Goal: Transaction & Acquisition: Purchase product/service

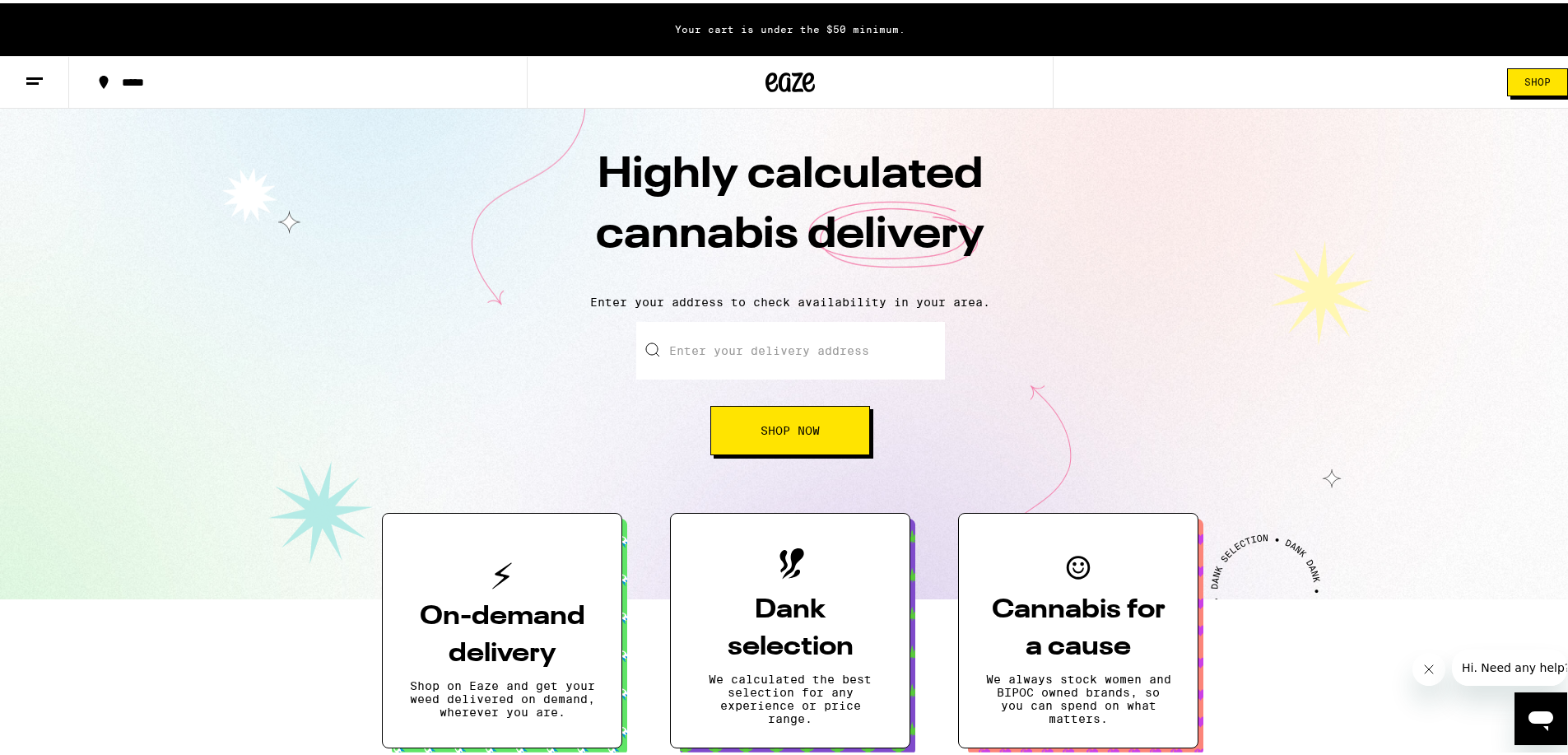
click at [26, 83] on icon at bounding box center [35, 78] width 20 height 20
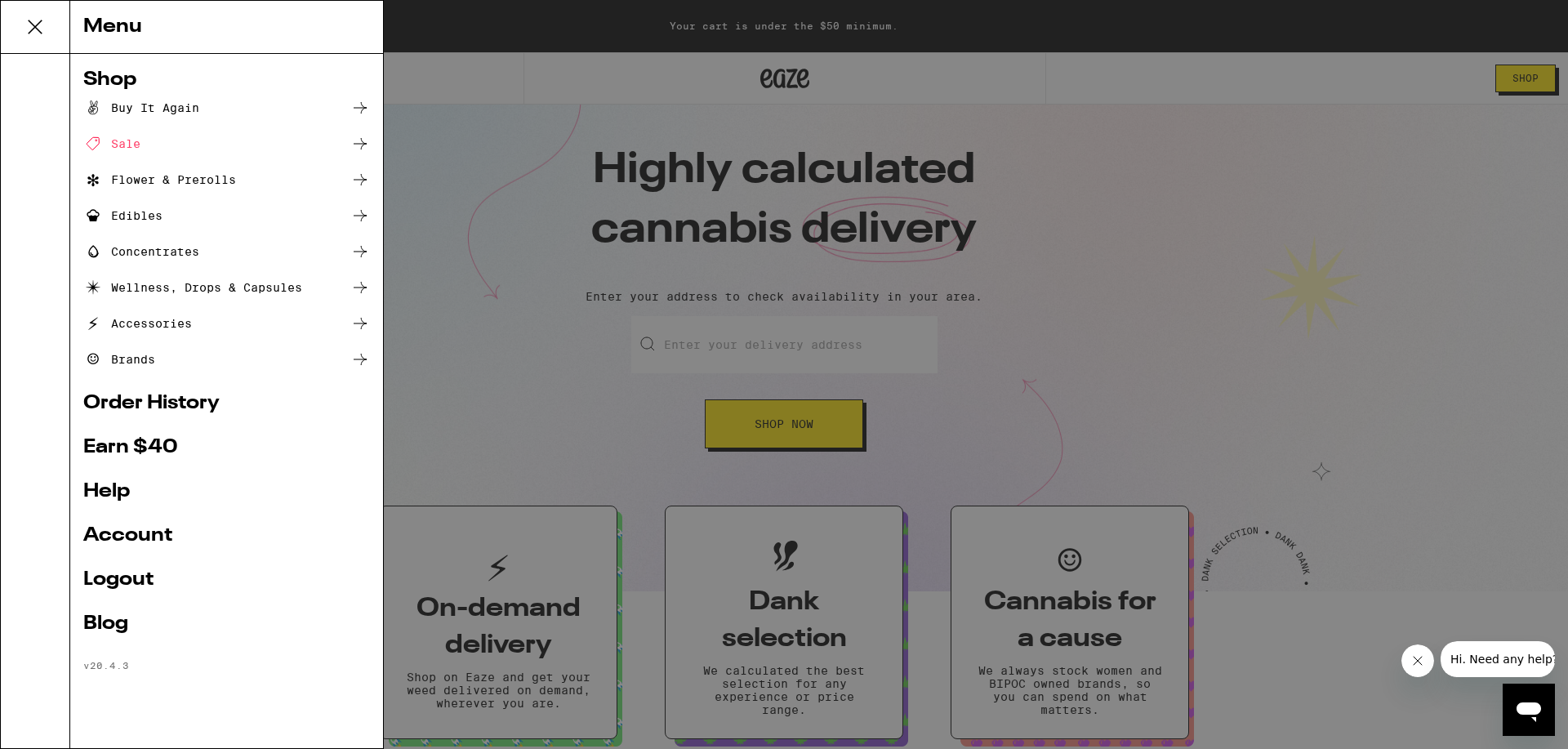
click at [132, 533] on link "Account" at bounding box center [226, 536] width 287 height 20
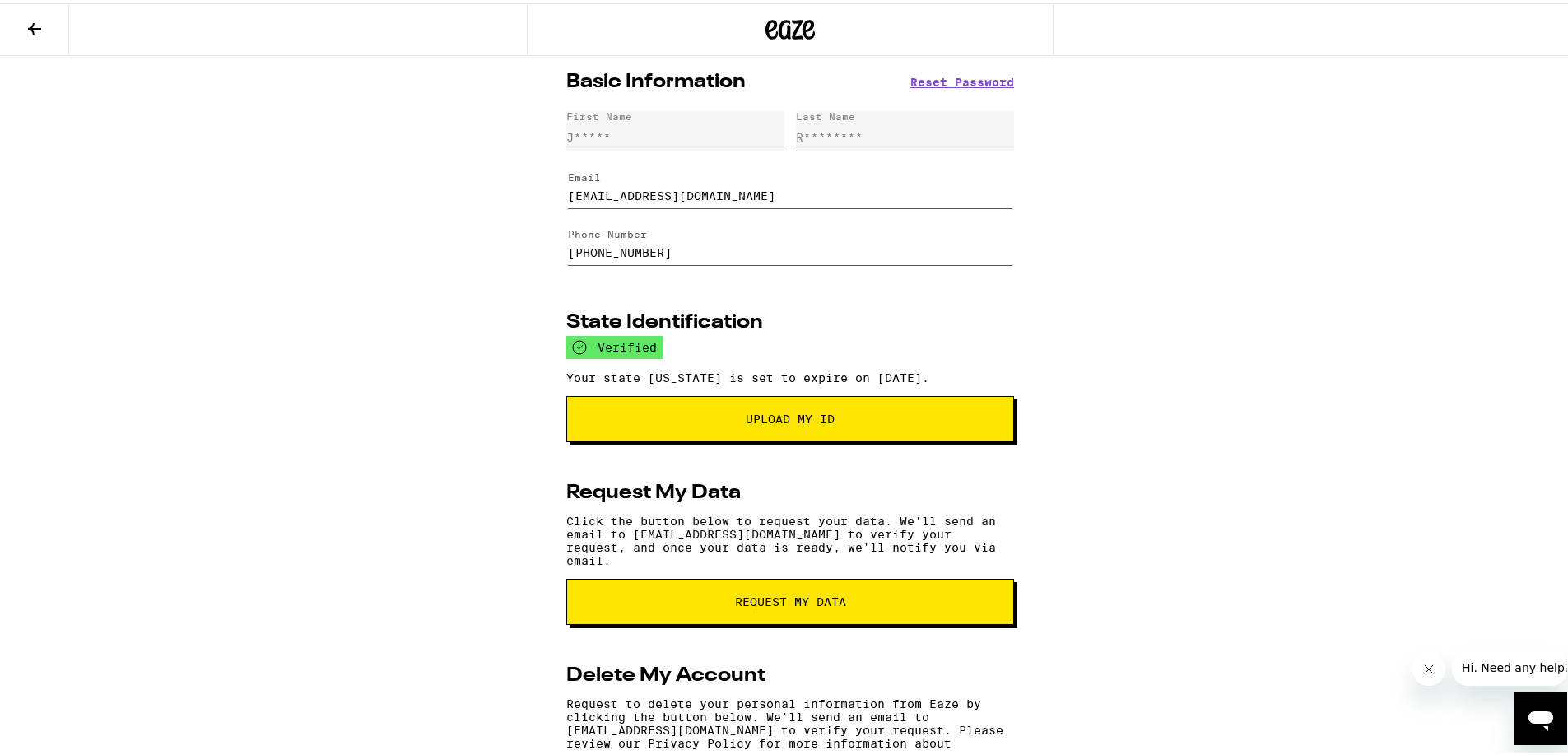
click at [43, 27] on icon at bounding box center [35, 26] width 20 height 20
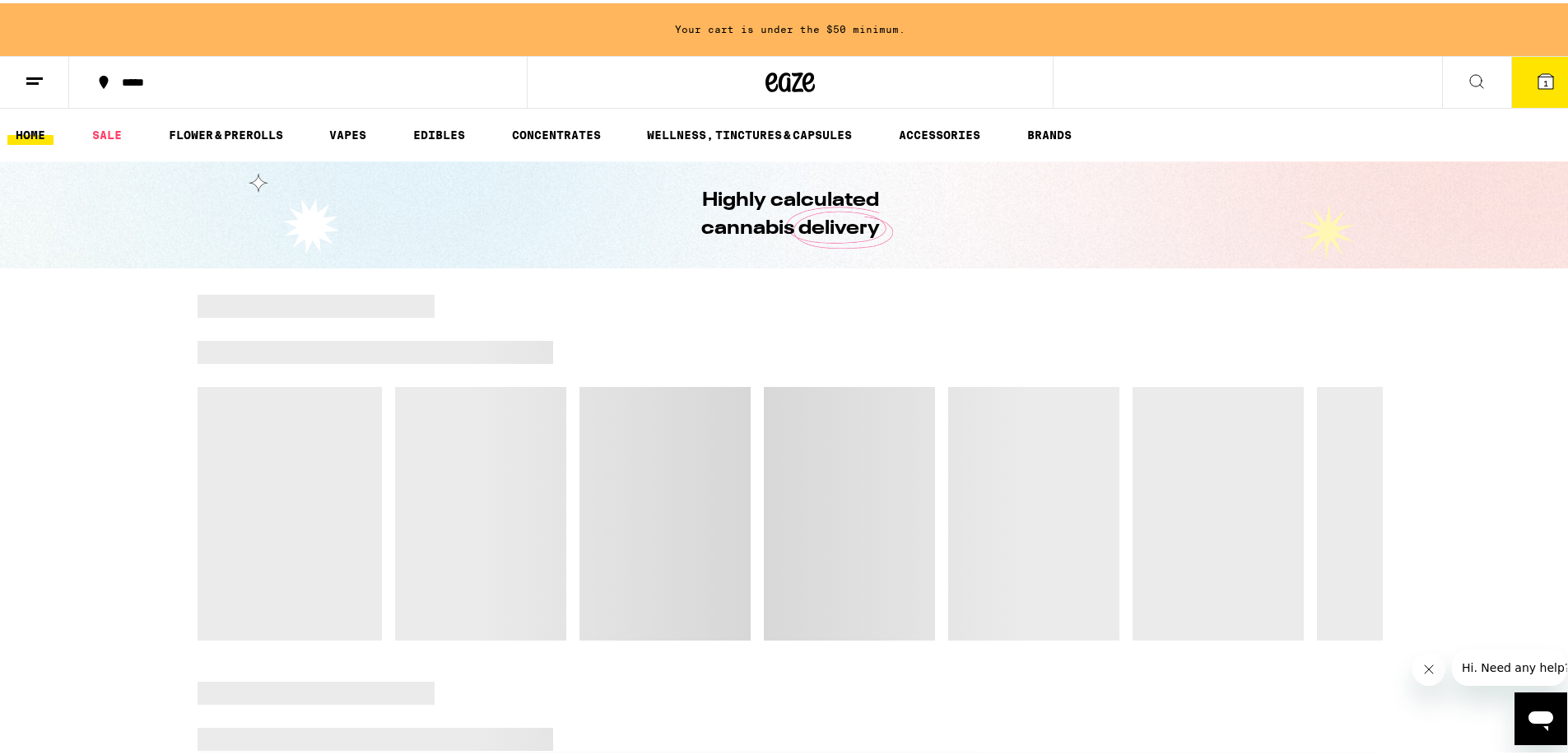
click at [854, 30] on div "Your cart is under the $50 minimum." at bounding box center [790, 26] width 1581 height 53
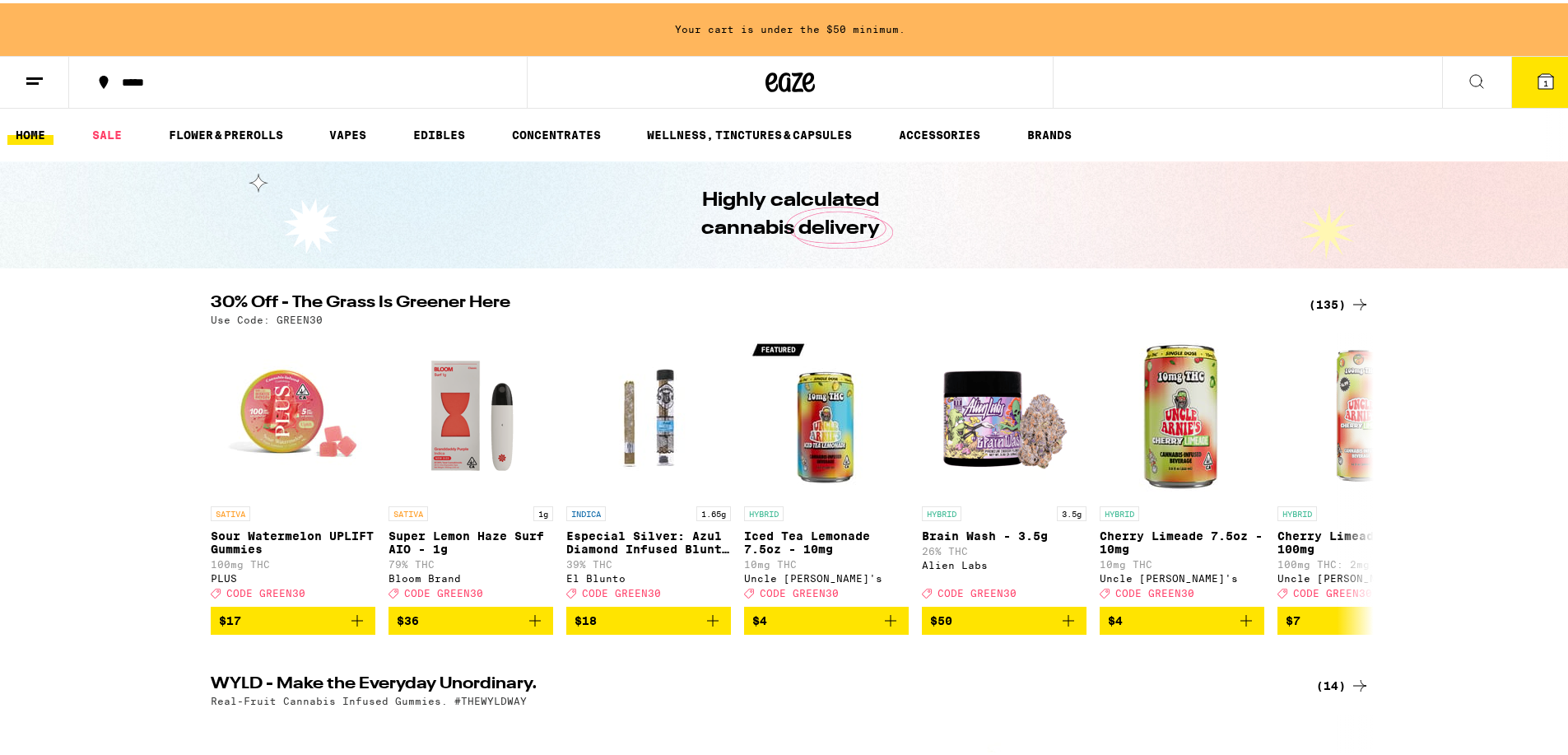
click at [1539, 87] on icon at bounding box center [1546, 78] width 20 height 20
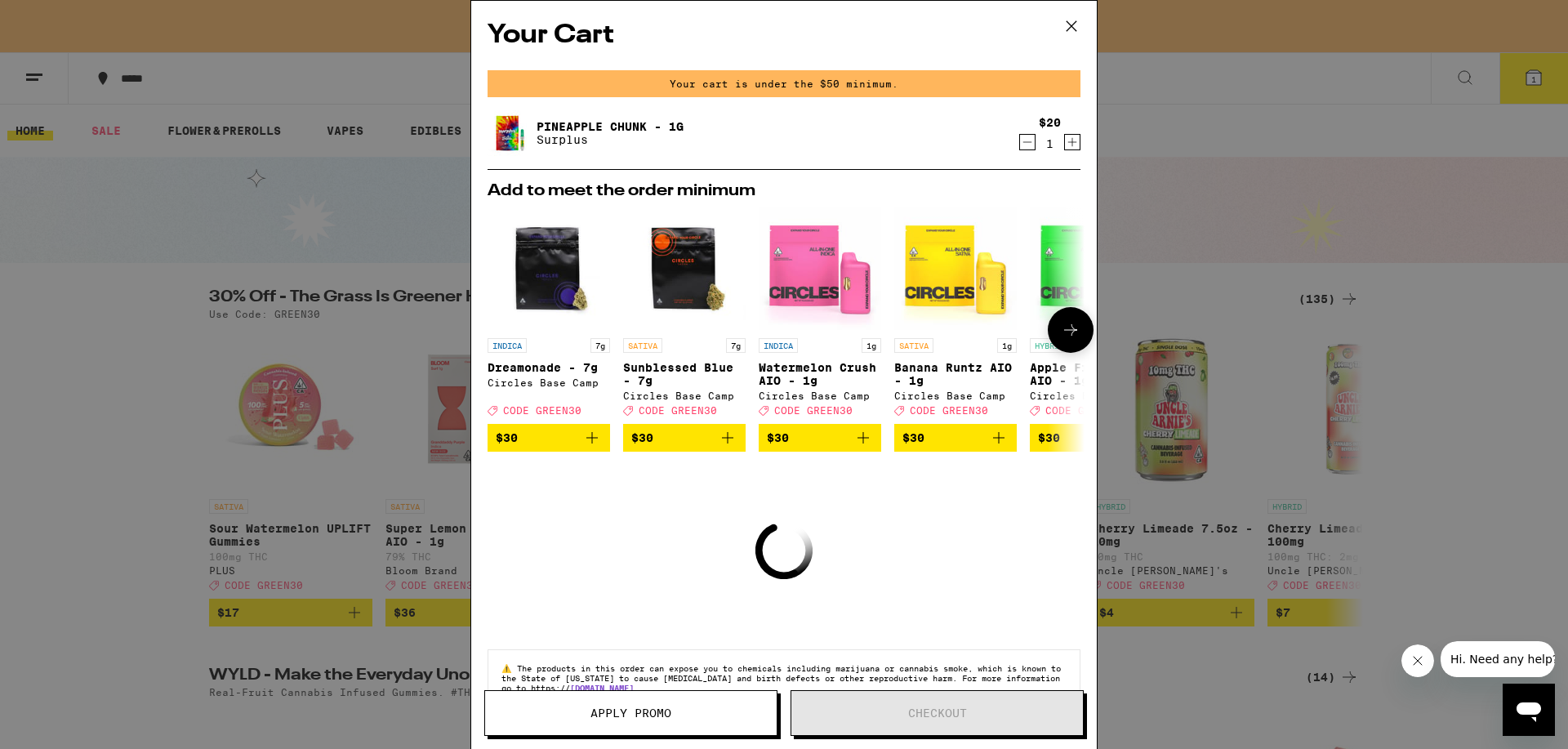
click at [732, 448] on icon "Add to bag" at bounding box center [728, 438] width 20 height 20
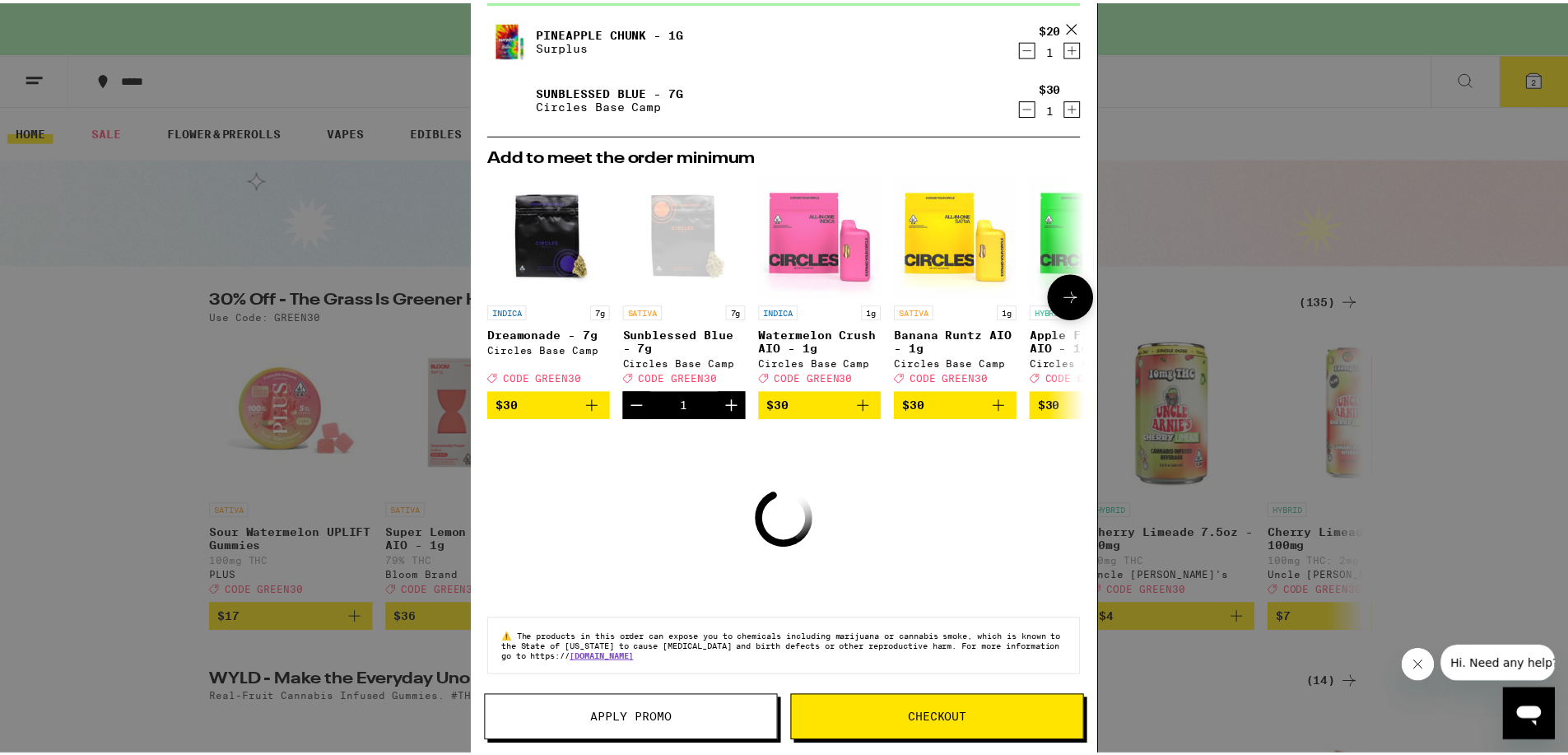
scroll to position [87, 0]
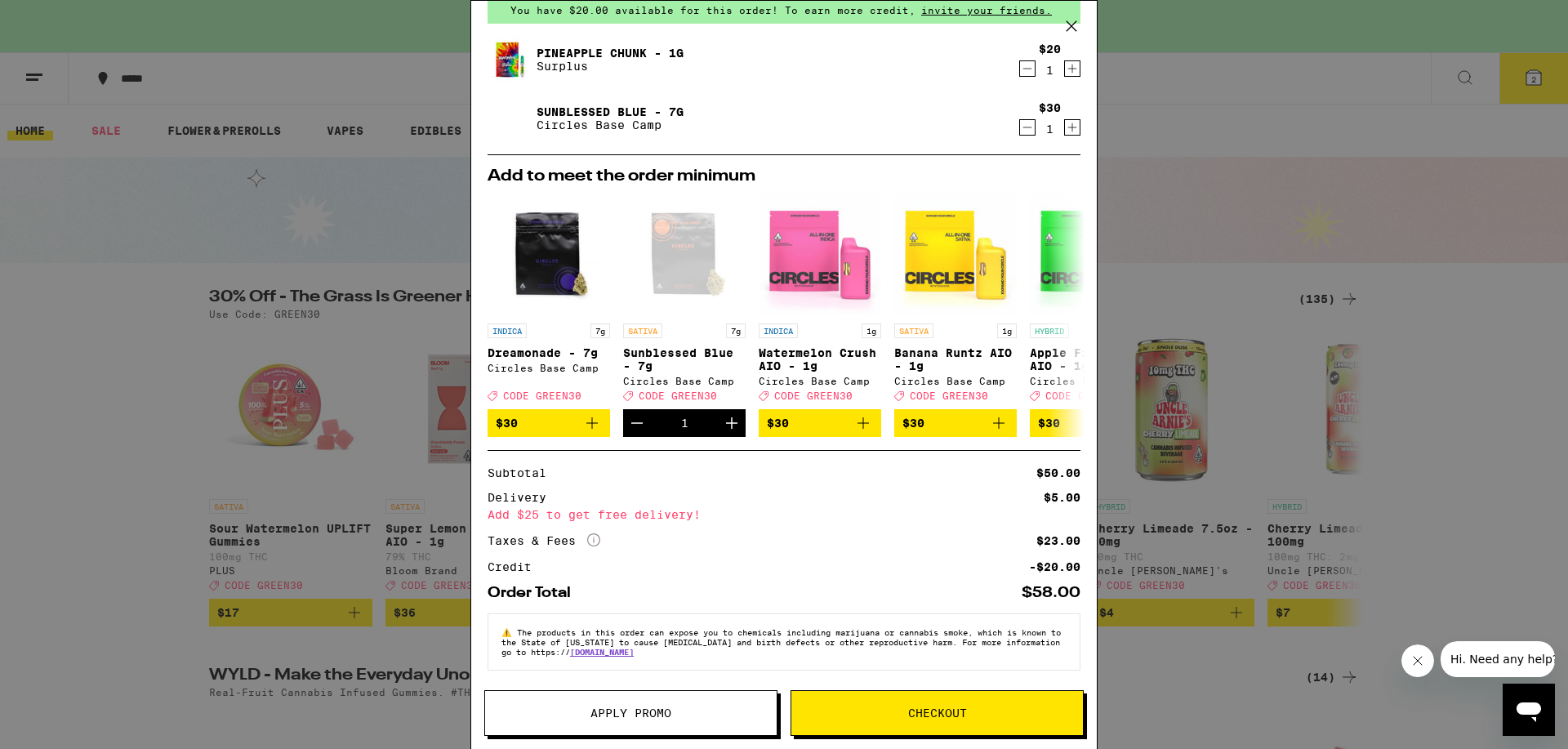
click at [1202, 147] on div "Your Cart You have $20.00 available for this order! To earn more credit, invite…" at bounding box center [784, 374] width 1568 height 749
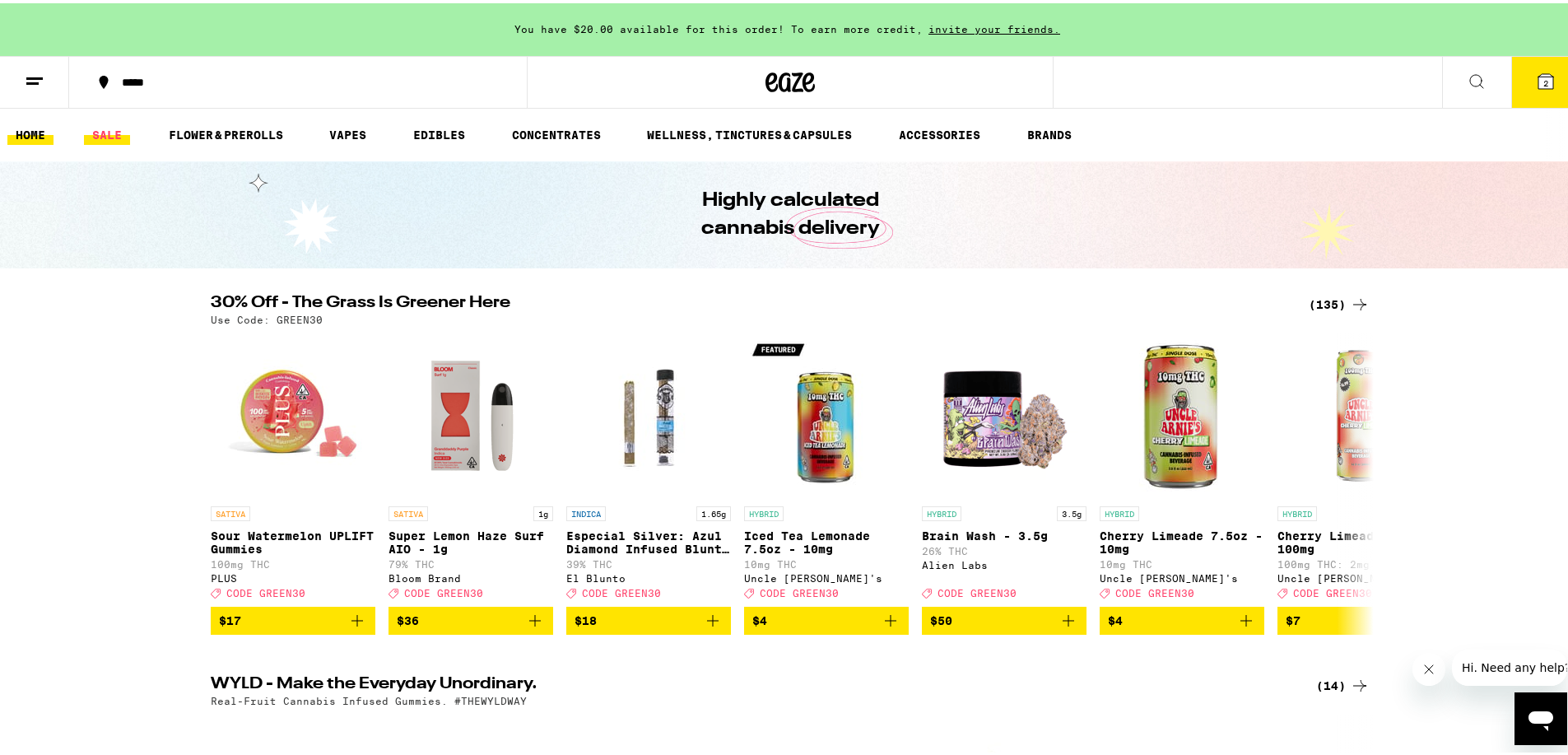
click at [114, 138] on link "SALE" at bounding box center [107, 132] width 46 height 20
click at [120, 130] on link "SALE" at bounding box center [107, 132] width 46 height 20
click at [119, 130] on link "SALE" at bounding box center [107, 132] width 46 height 20
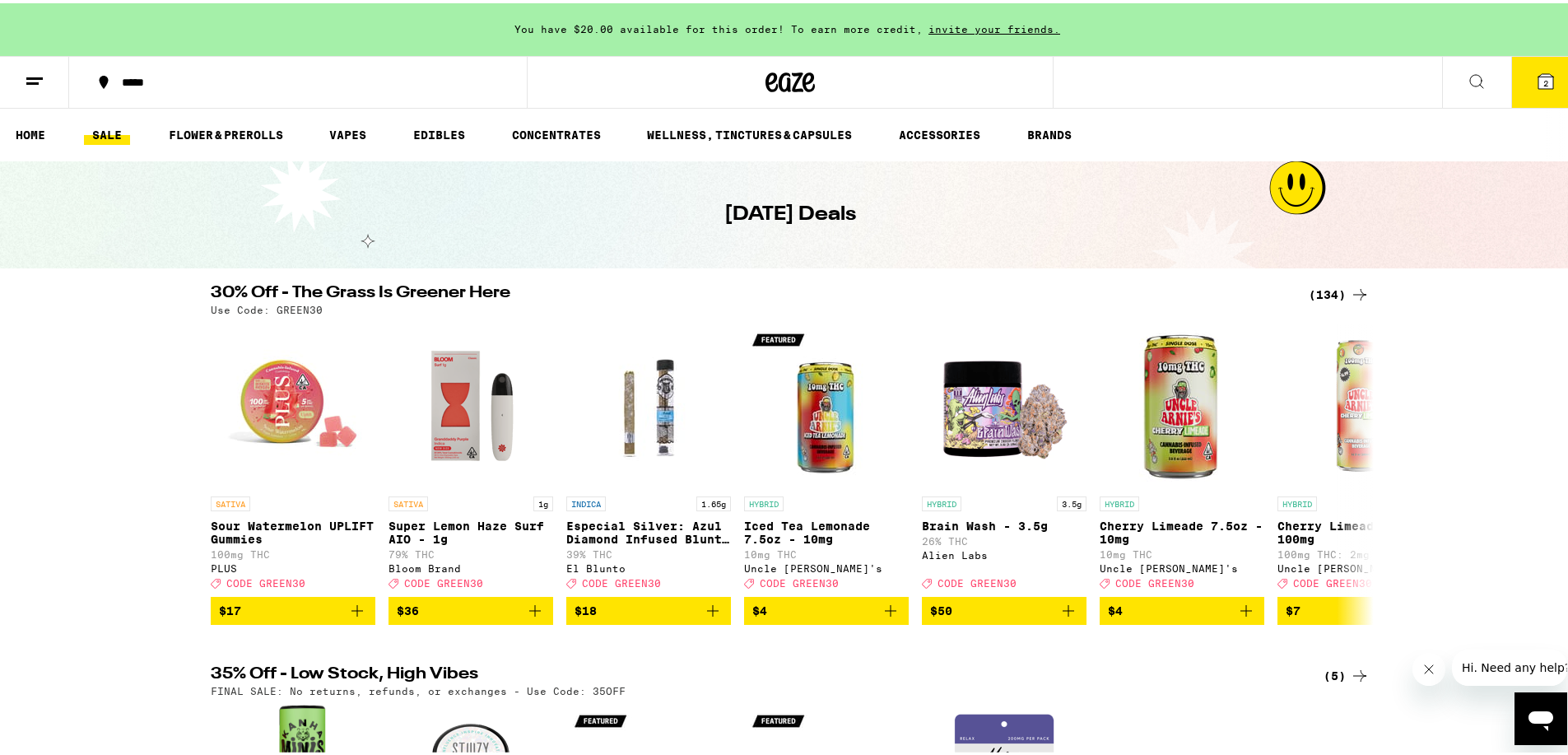
drag, startPoint x: 104, startPoint y: 126, endPoint x: 56, endPoint y: 282, distance: 163.2
click at [56, 282] on div "30% Off - The Grass Is Greener Here (134) Use Code: GREEN30 SATIVA Sour Waterme…" at bounding box center [790, 451] width 1581 height 340
click at [1328, 290] on div "(134)" at bounding box center [1339, 292] width 61 height 20
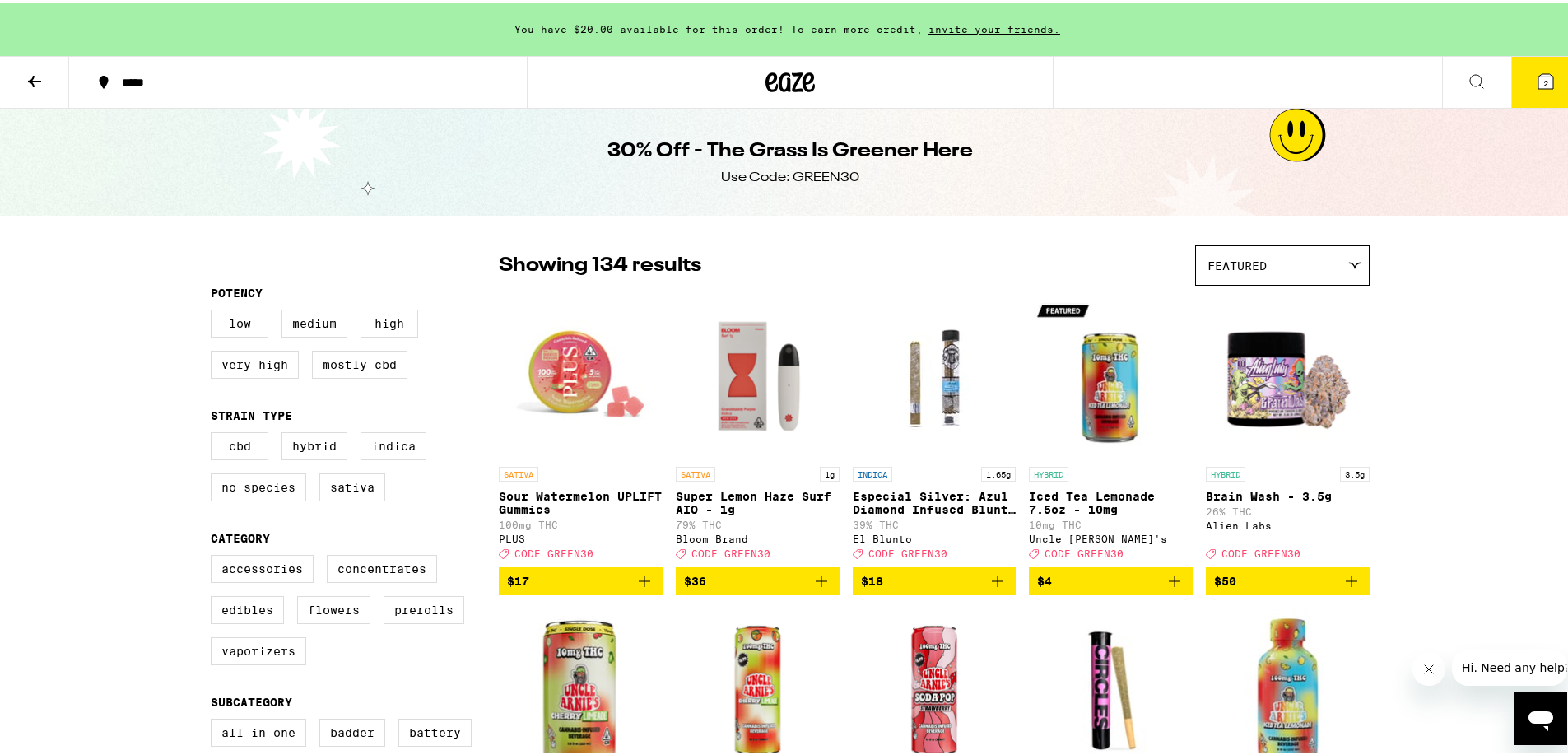
click at [906, 510] on p "Especial Silver: Azul Diamond Infused Blunt - 1.65g" at bounding box center [935, 500] width 164 height 26
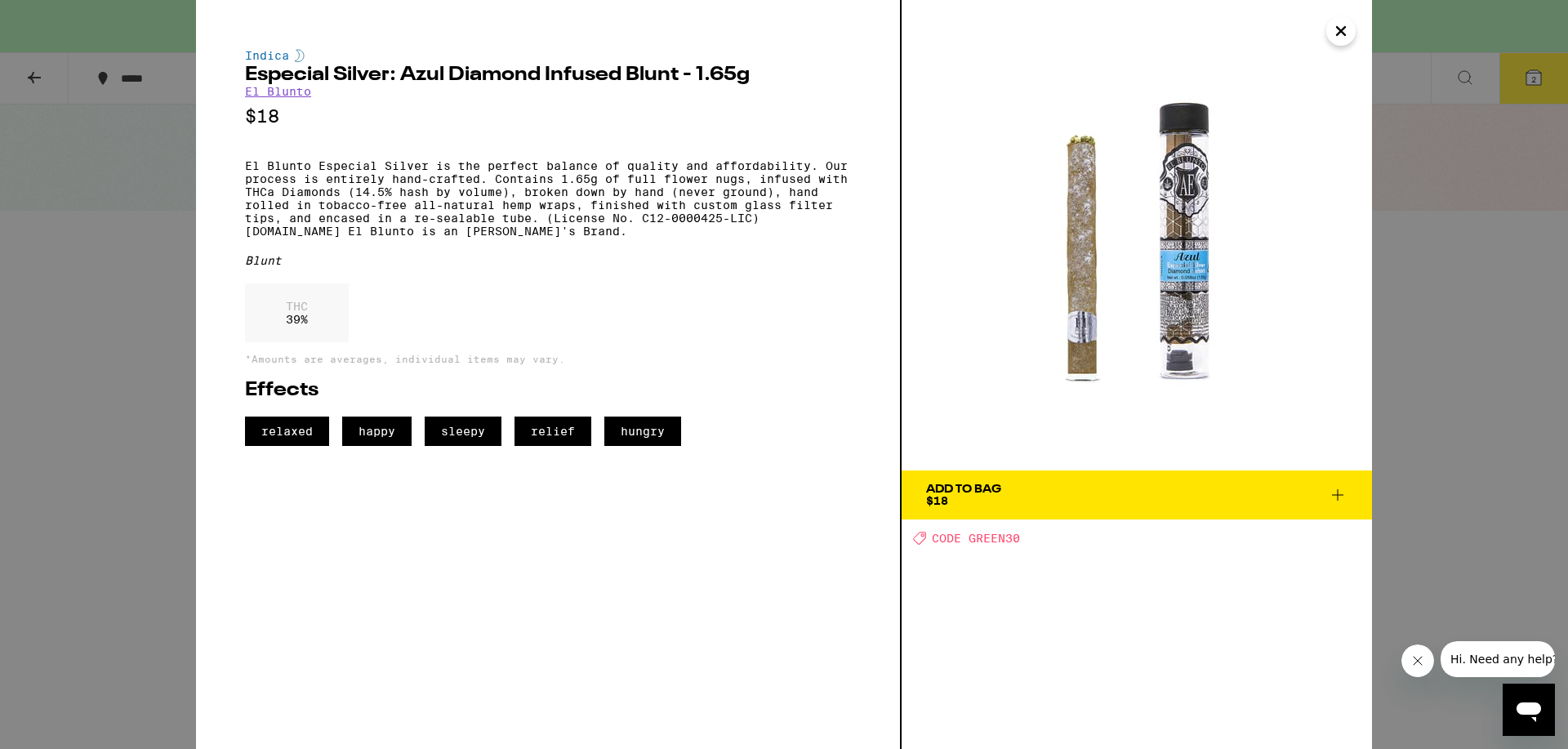
click at [1353, 23] on button "Close" at bounding box center [1341, 31] width 30 height 30
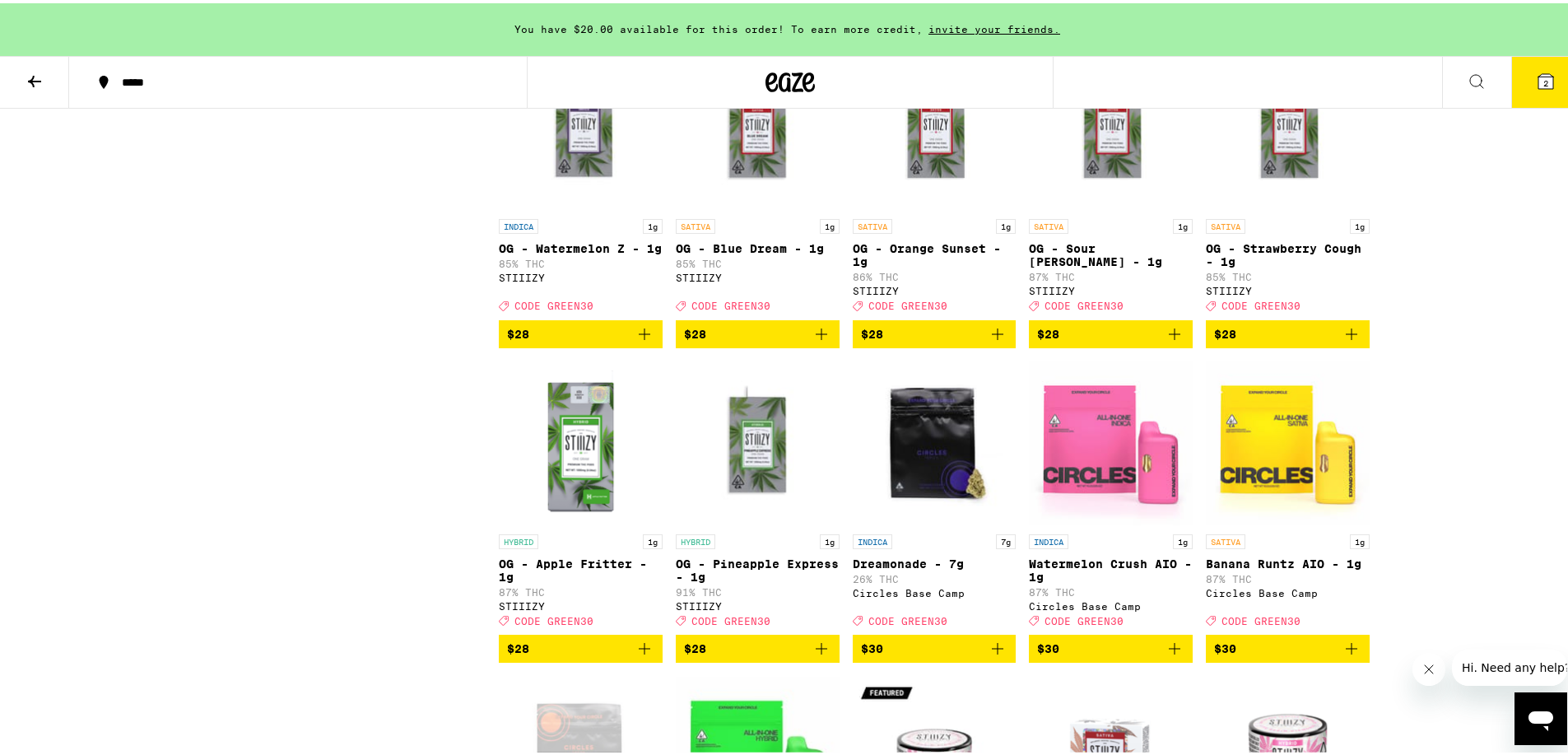
scroll to position [4365, 0]
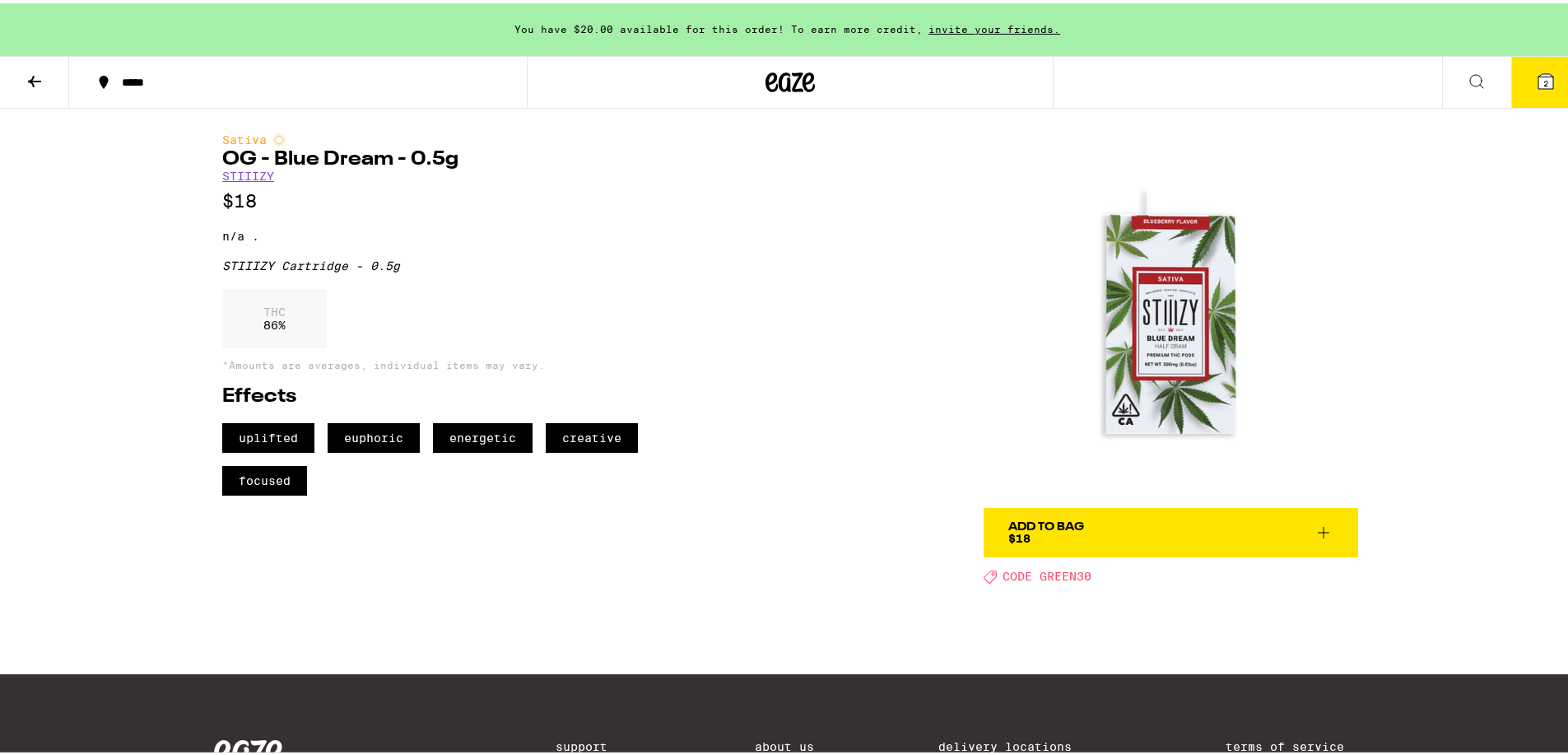
click at [1120, 247] on img at bounding box center [1171, 317] width 375 height 375
